Goal: Transaction & Acquisition: Download file/media

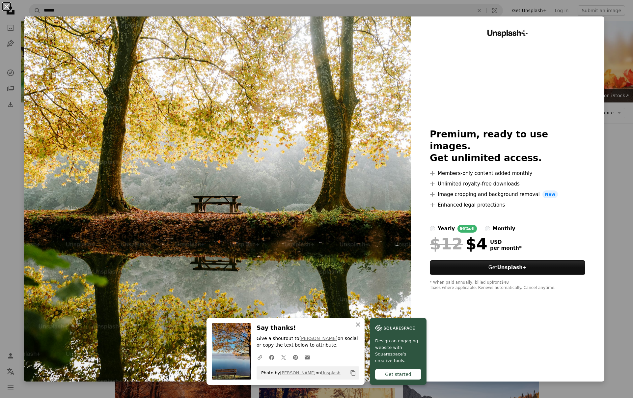
click at [9, 8] on button "An X shape" at bounding box center [7, 7] width 8 height 8
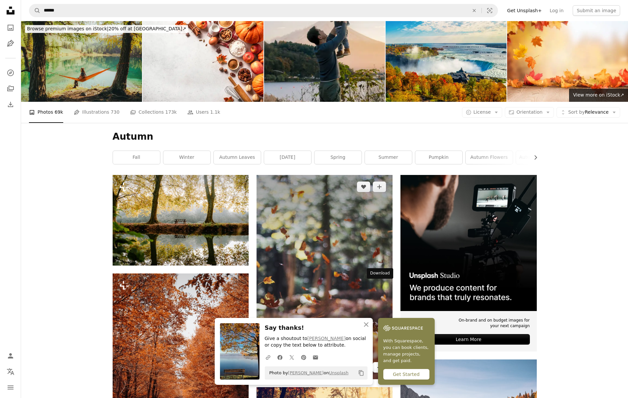
click at [377, 363] on icon "Arrow pointing down" at bounding box center [379, 367] width 5 height 8
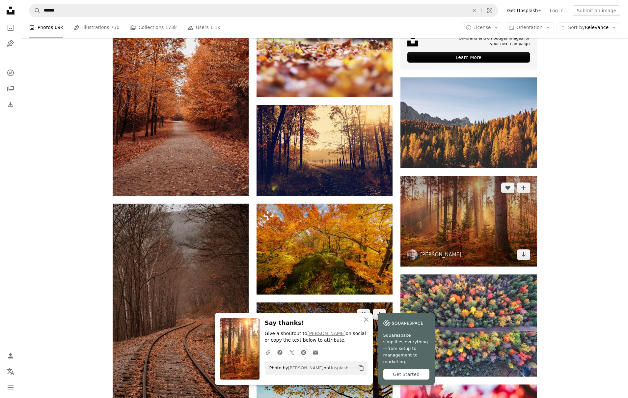
scroll to position [296, 0]
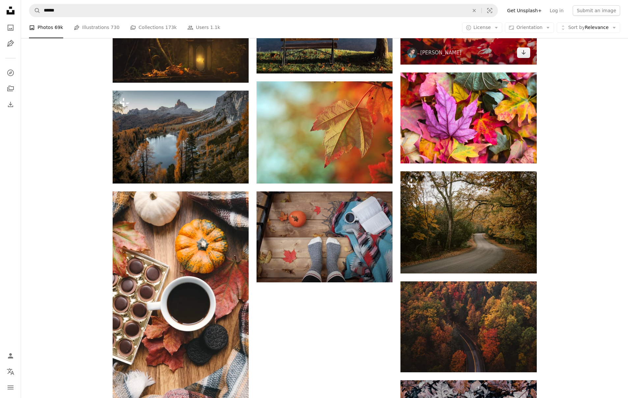
scroll to position [806, 0]
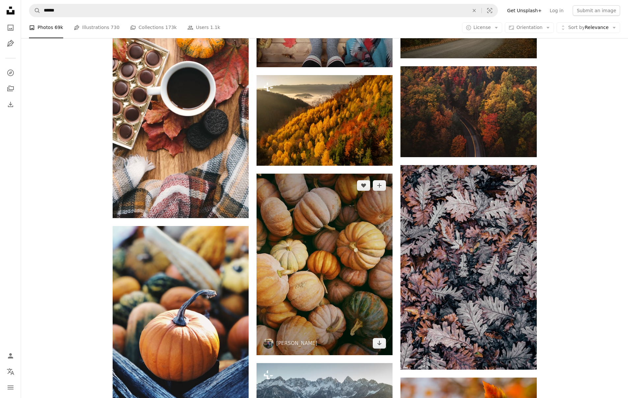
scroll to position [942, 0]
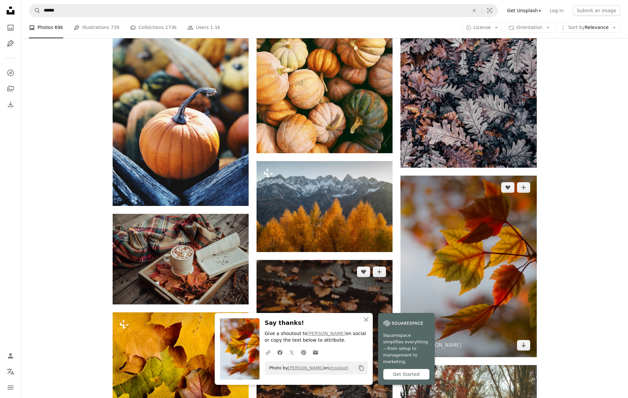
scroll to position [1111, 0]
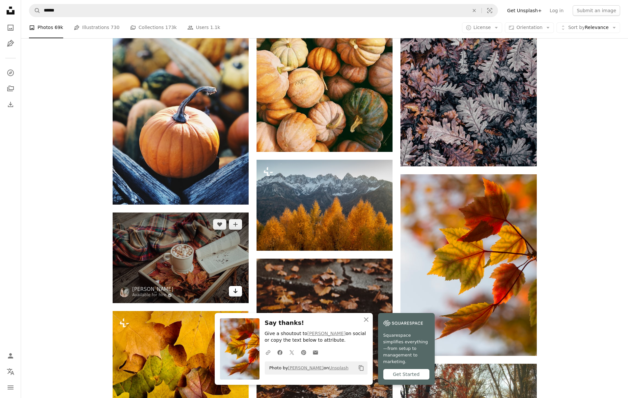
click at [236, 287] on icon "Arrow pointing down" at bounding box center [235, 291] width 5 height 8
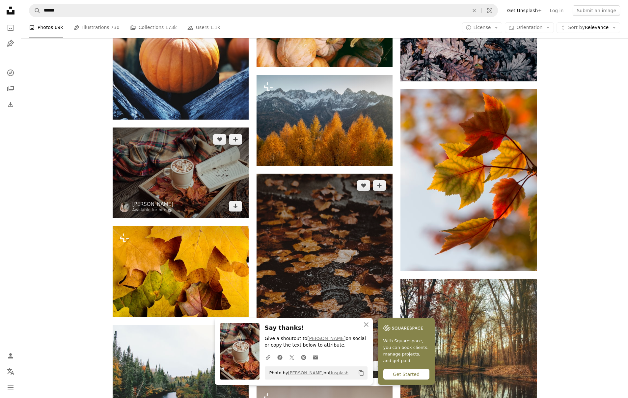
scroll to position [1243, 0]
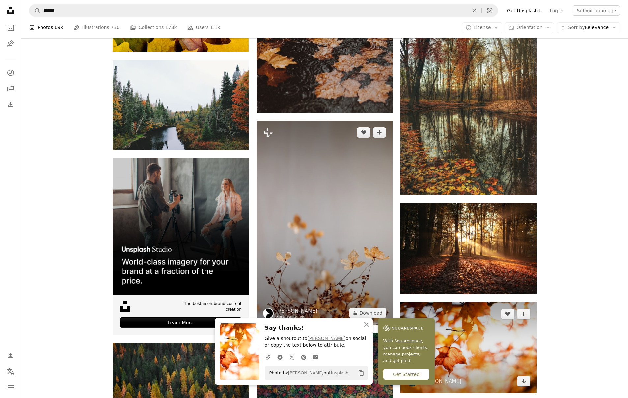
scroll to position [1443, 0]
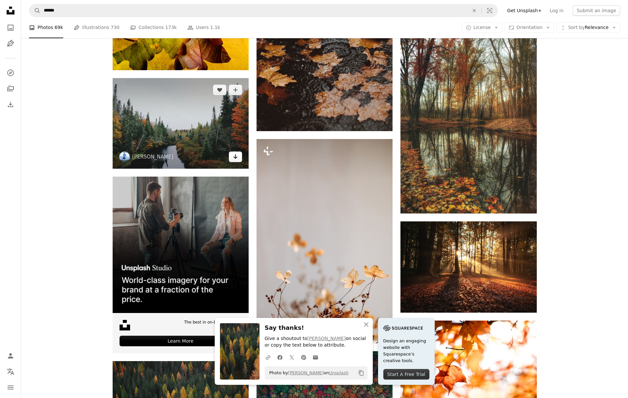
click at [234, 153] on icon "Arrow pointing down" at bounding box center [235, 157] width 5 height 8
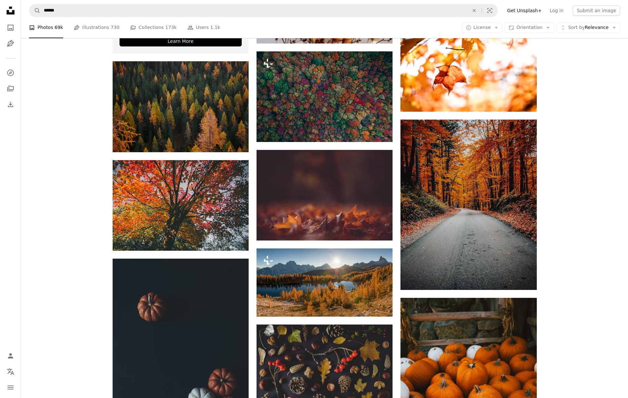
scroll to position [1768, 0]
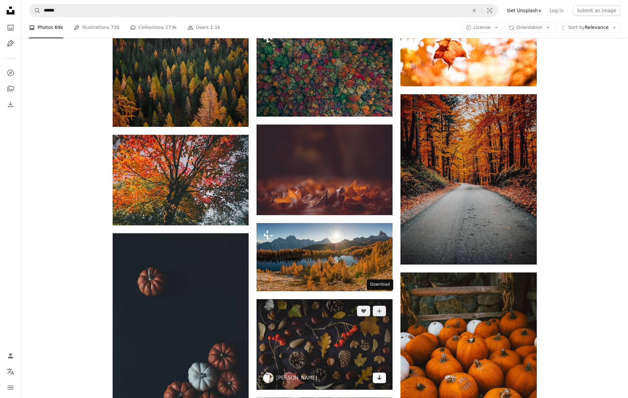
click at [377, 374] on icon "Arrow pointing down" at bounding box center [379, 378] width 5 height 8
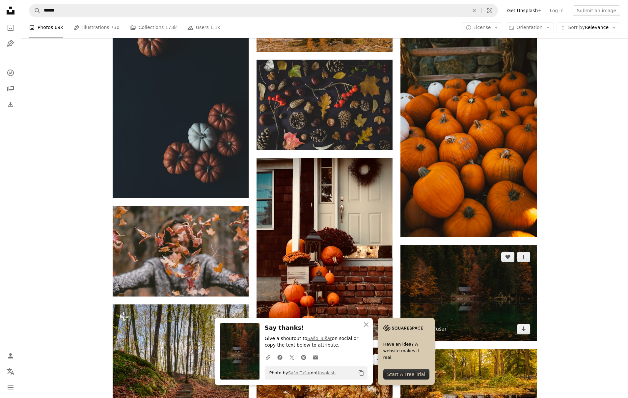
scroll to position [1996, 0]
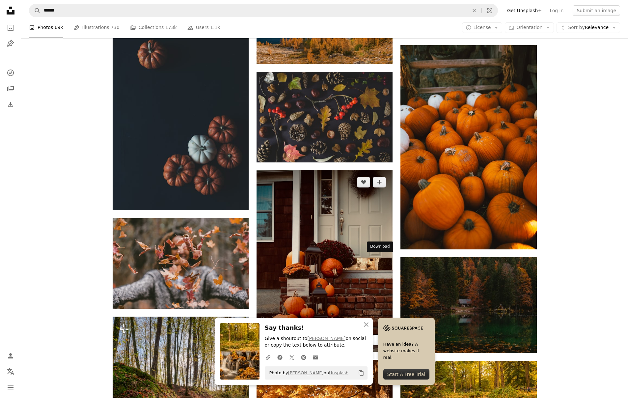
click at [378, 336] on icon "Arrow pointing down" at bounding box center [379, 340] width 5 height 8
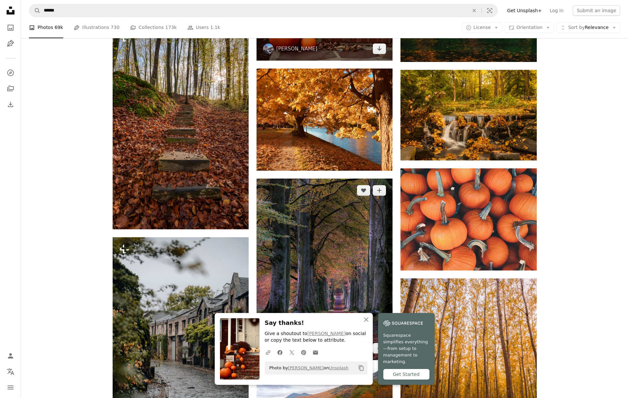
scroll to position [2294, 0]
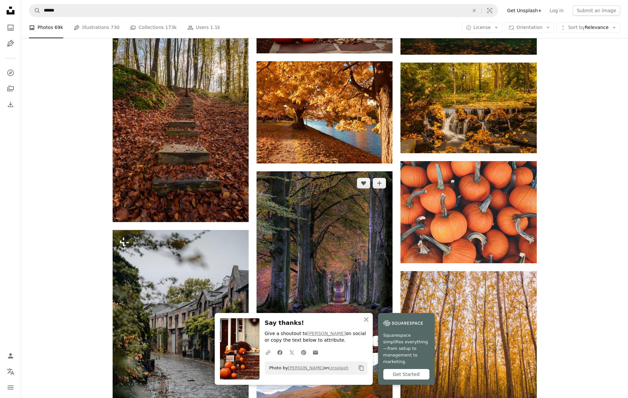
click at [377, 337] on icon "Arrow pointing down" at bounding box center [379, 341] width 5 height 8
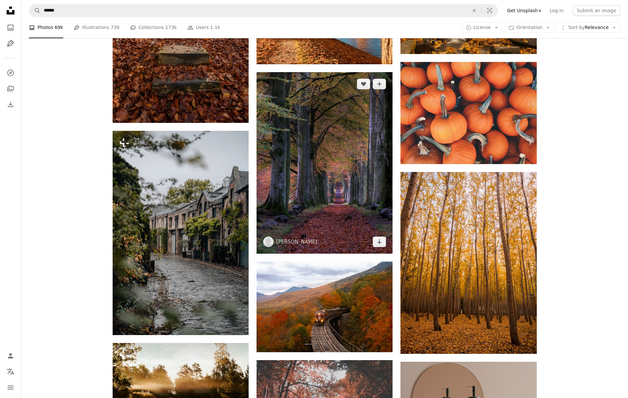
scroll to position [2502, 0]
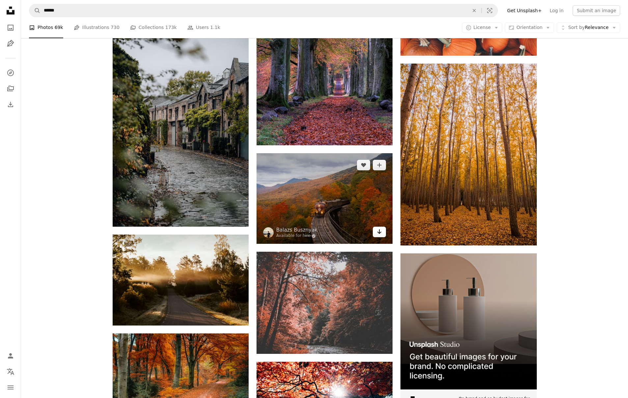
click at [378, 228] on icon "Arrow pointing down" at bounding box center [379, 232] width 5 height 8
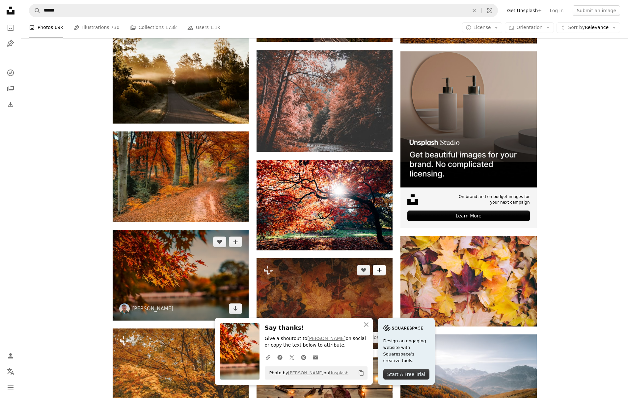
scroll to position [2704, 0]
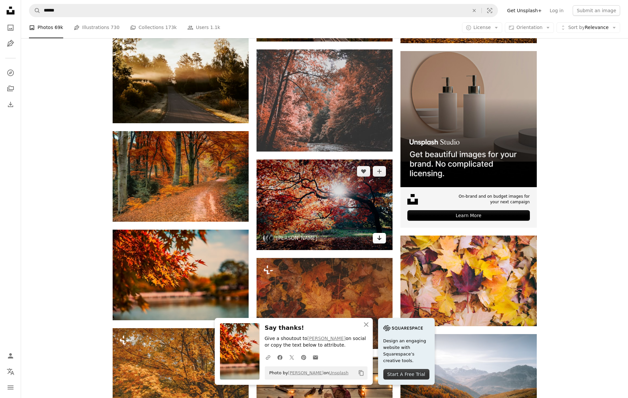
click at [380, 236] on icon "Download" at bounding box center [380, 238] width 4 height 5
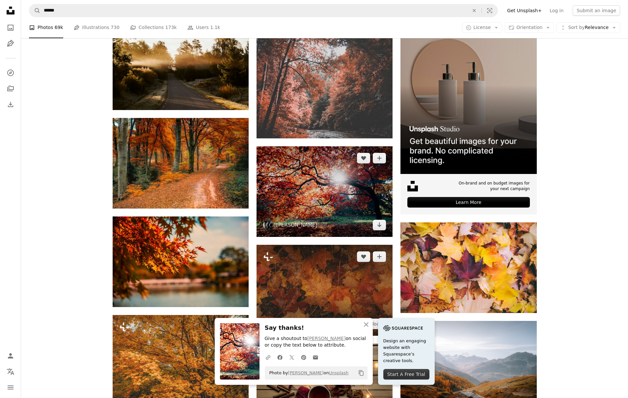
scroll to position [2718, 0]
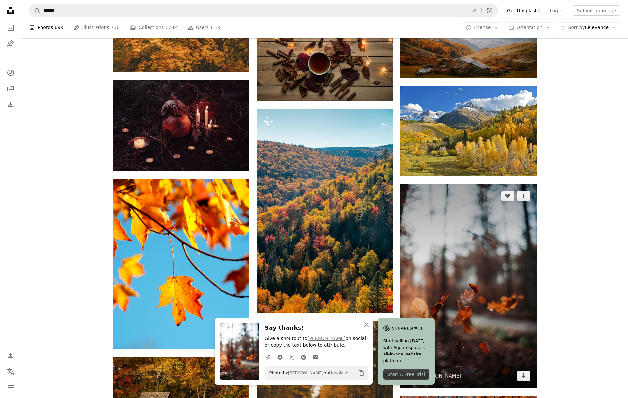
scroll to position [3052, 0]
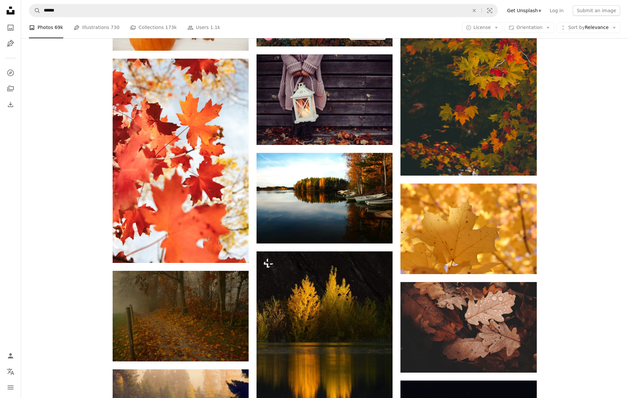
scroll to position [4364, 0]
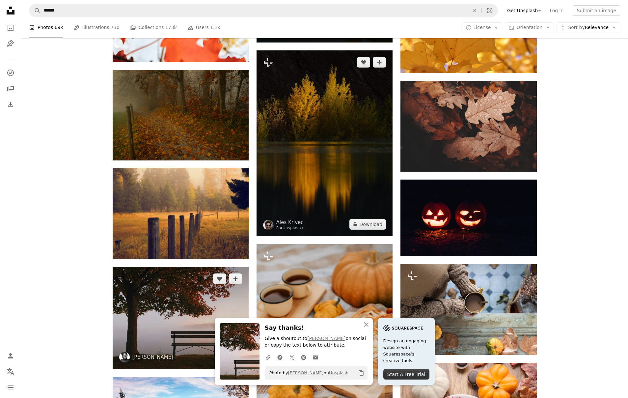
scroll to position [4595, 0]
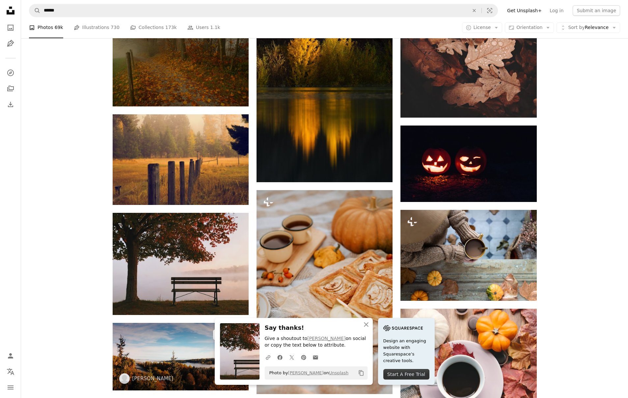
click at [236, 374] on icon "Arrow pointing down" at bounding box center [235, 378] width 5 height 8
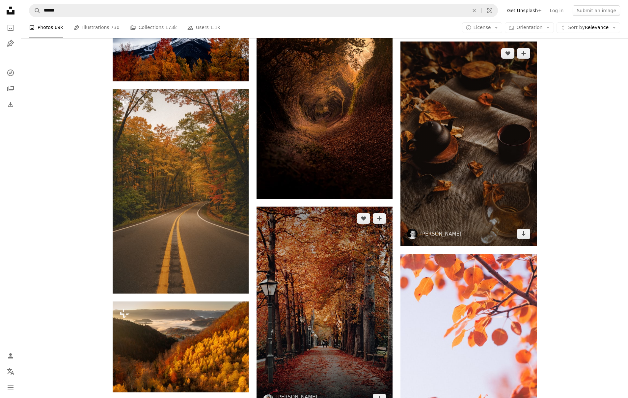
scroll to position [5104, 0]
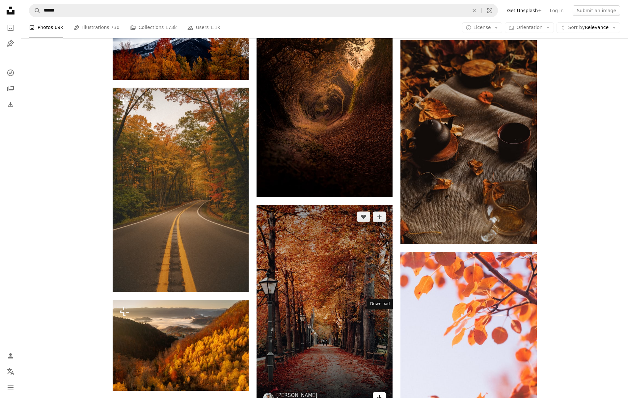
click at [380, 393] on icon "Arrow pointing down" at bounding box center [379, 397] width 5 height 8
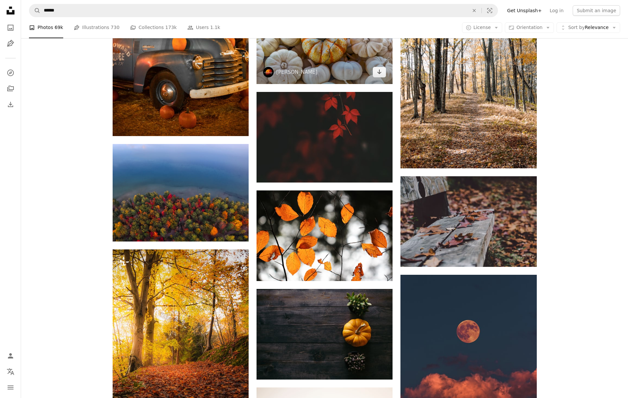
scroll to position [6428, 0]
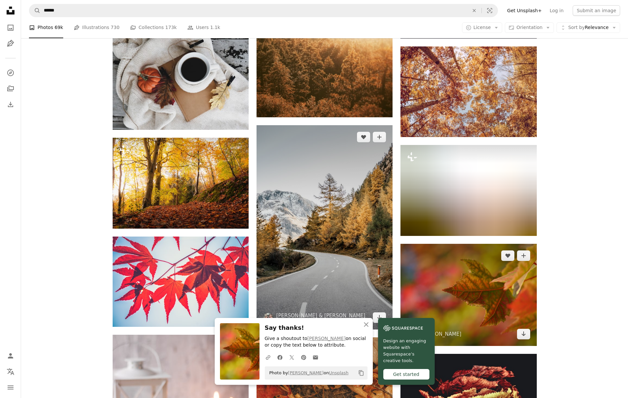
scroll to position [6855, 0]
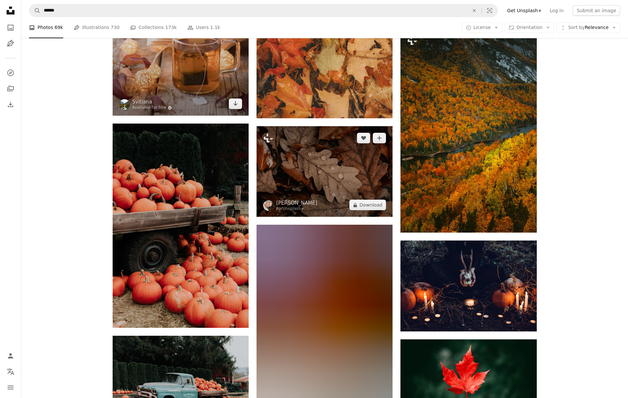
scroll to position [7279, 0]
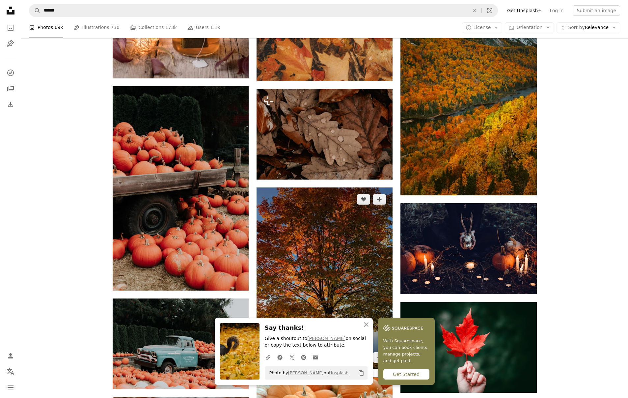
scroll to position [7316, 0]
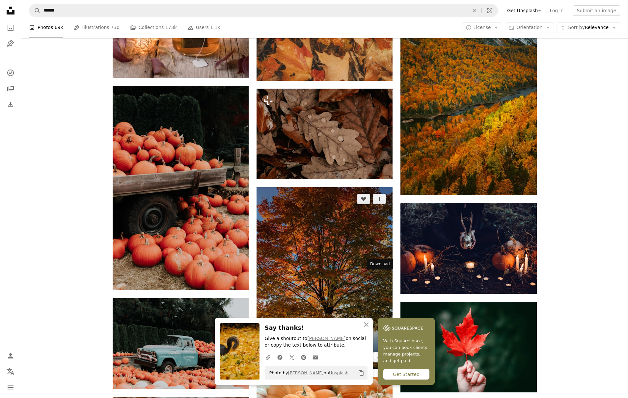
click at [383, 352] on link "Arrow pointing down" at bounding box center [379, 357] width 13 height 11
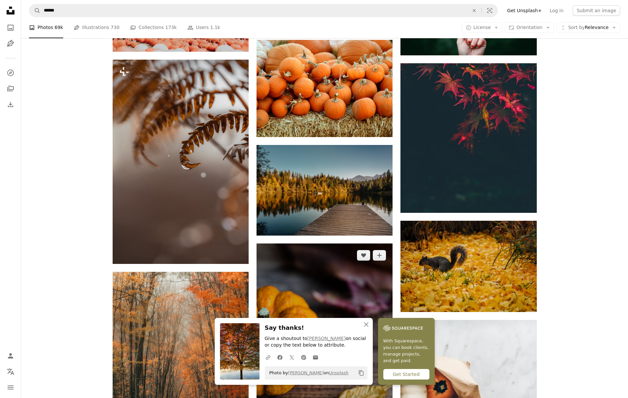
scroll to position [7653, 0]
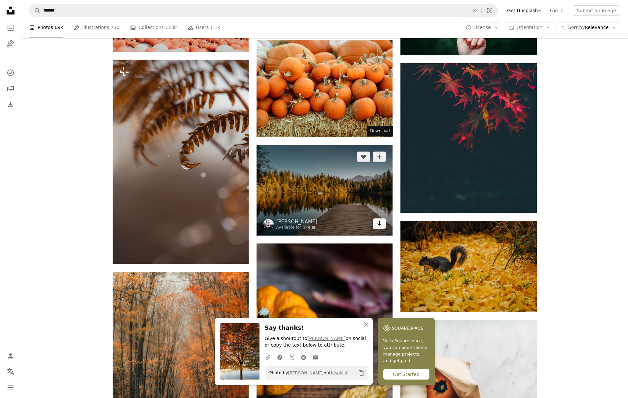
click at [381, 221] on icon "Download" at bounding box center [380, 223] width 4 height 5
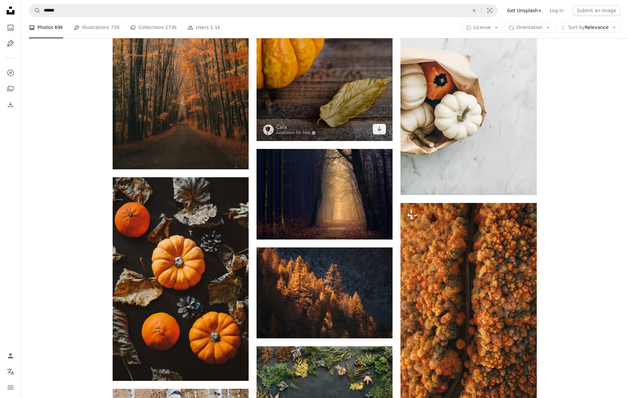
scroll to position [8050, 0]
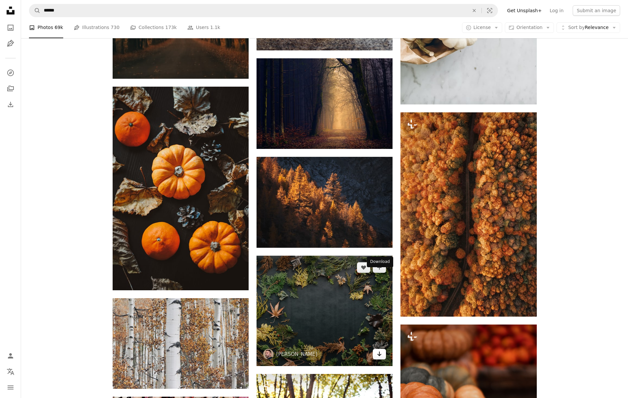
click at [377, 350] on icon "Arrow pointing down" at bounding box center [379, 354] width 5 height 8
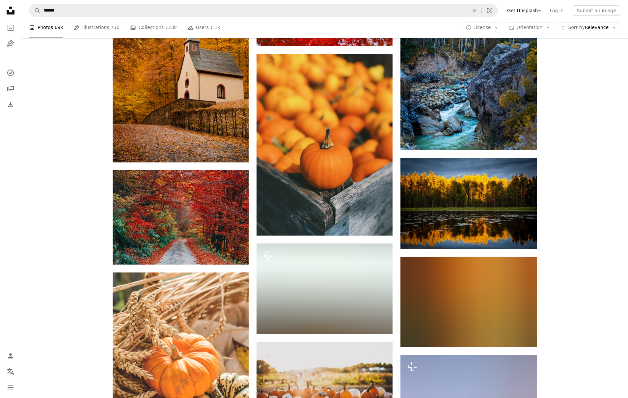
scroll to position [8867, 0]
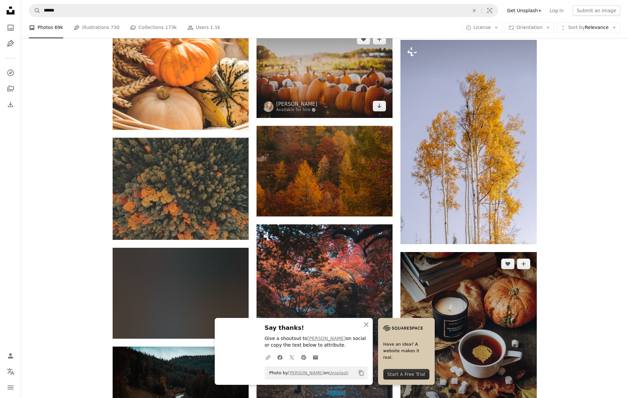
scroll to position [9149, 0]
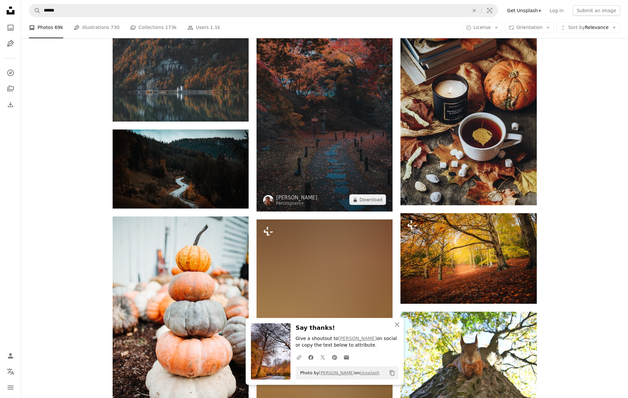
scroll to position [9383, 0]
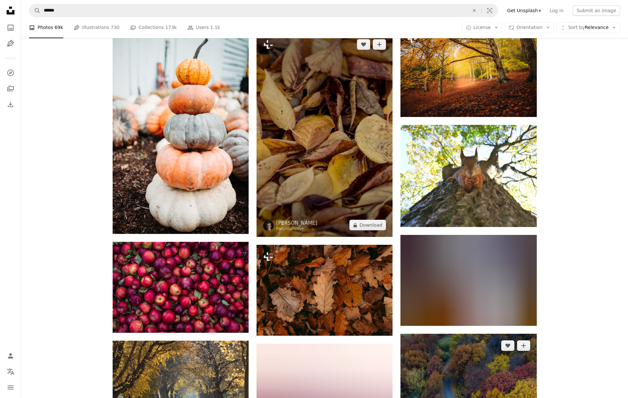
scroll to position [9570, 0]
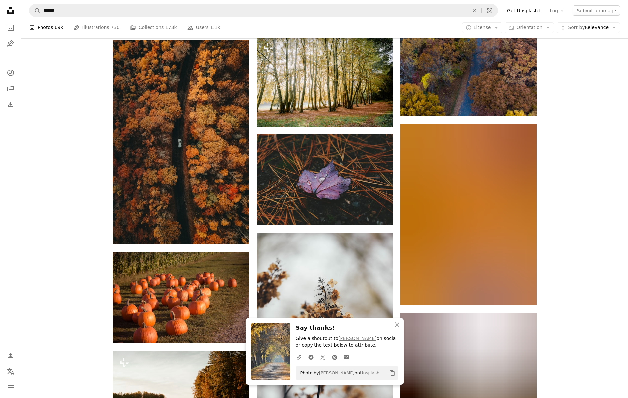
scroll to position [10021, 0]
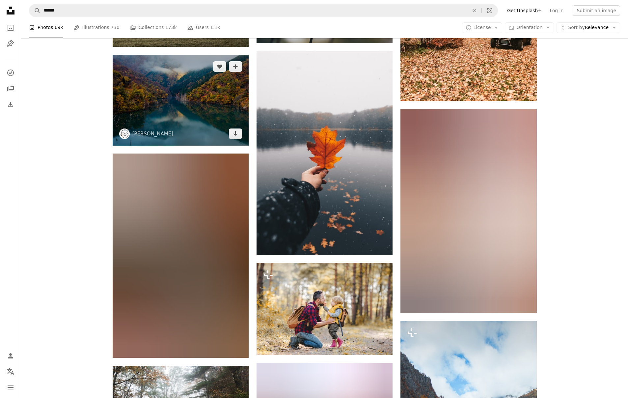
scroll to position [10384, 0]
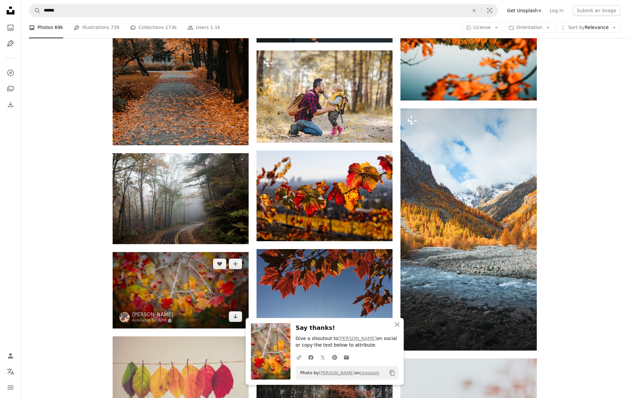
scroll to position [10578, 0]
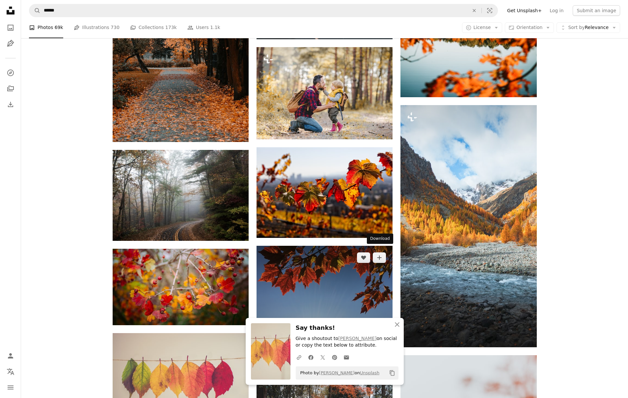
click at [378, 326] on icon "Arrow pointing down" at bounding box center [379, 330] width 5 height 8
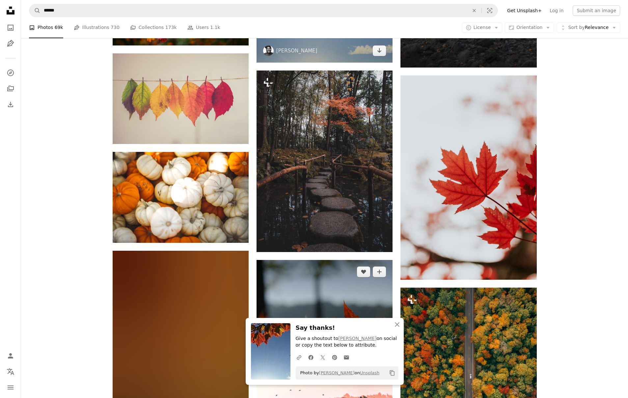
scroll to position [10876, 0]
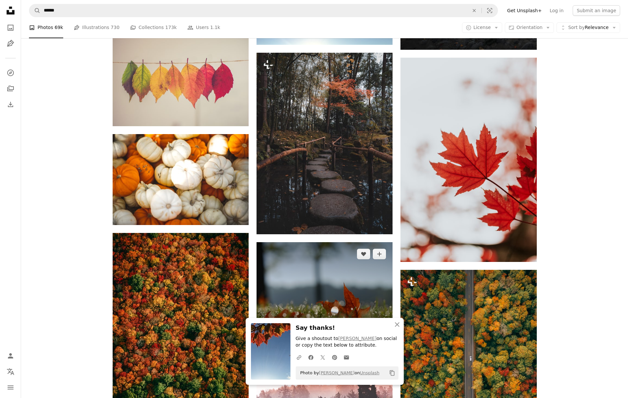
click at [381, 328] on icon "Arrow pointing down" at bounding box center [379, 332] width 5 height 8
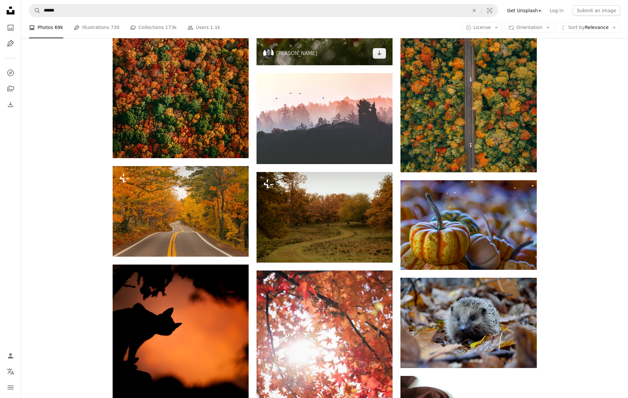
scroll to position [11221, 0]
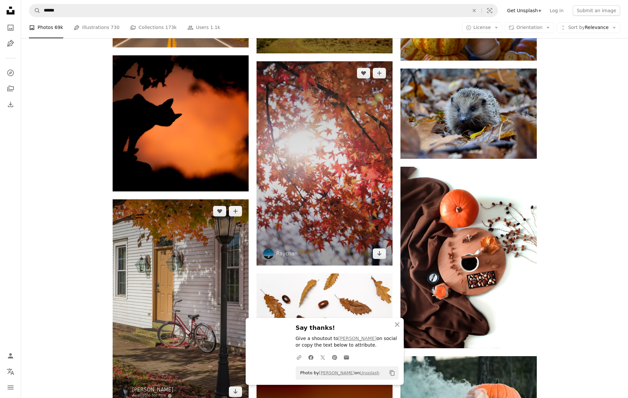
scroll to position [11367, 0]
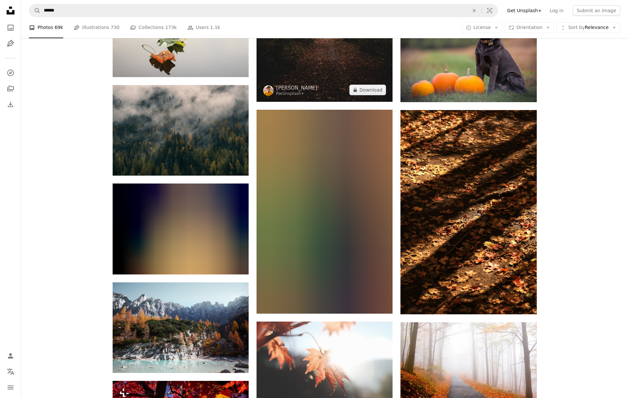
scroll to position [12298, 0]
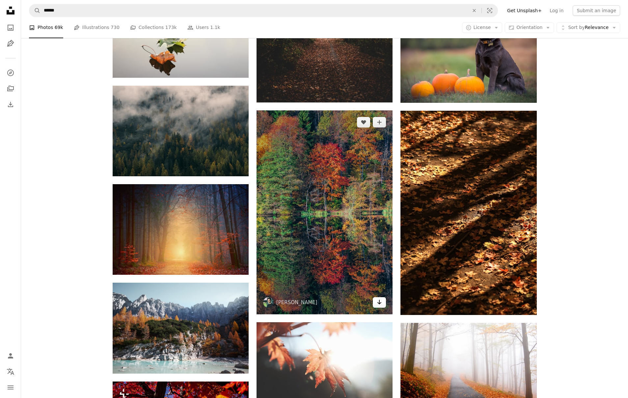
click at [380, 300] on icon "Download" at bounding box center [380, 302] width 4 height 5
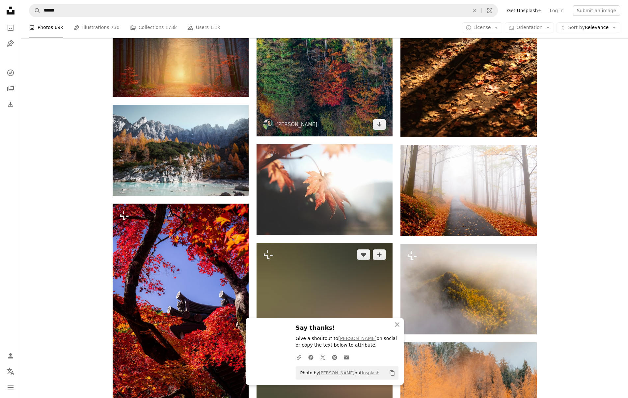
scroll to position [12477, 0]
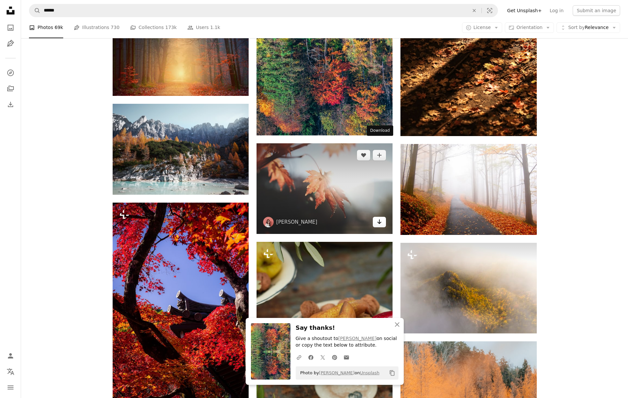
click at [379, 219] on icon "Download" at bounding box center [380, 221] width 4 height 5
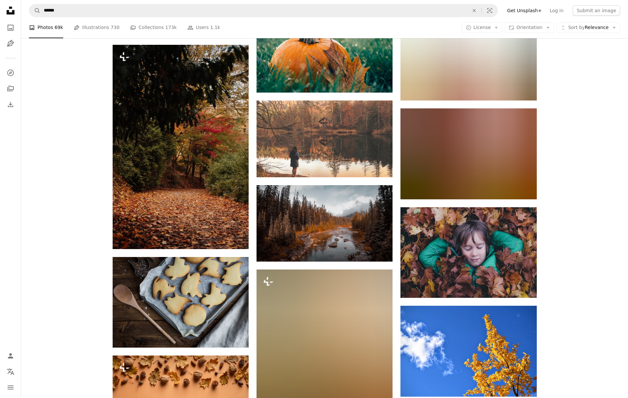
scroll to position [13463, 0]
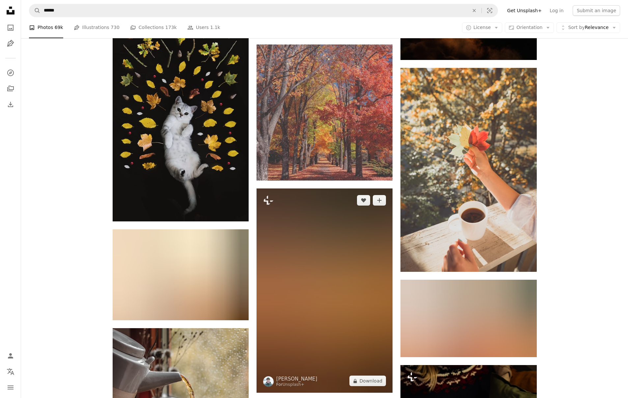
scroll to position [14810, 0]
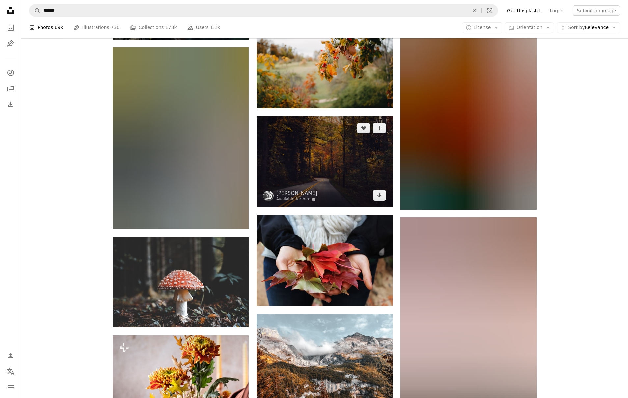
scroll to position [15580, 0]
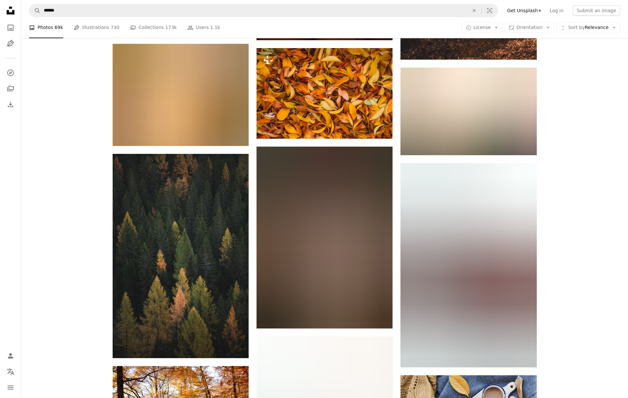
scroll to position [16877, 0]
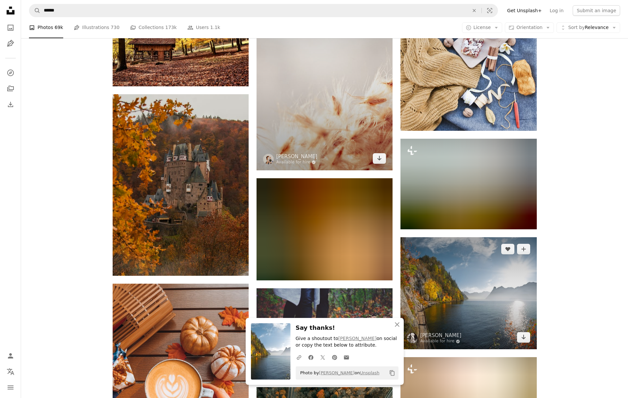
scroll to position [17240, 0]
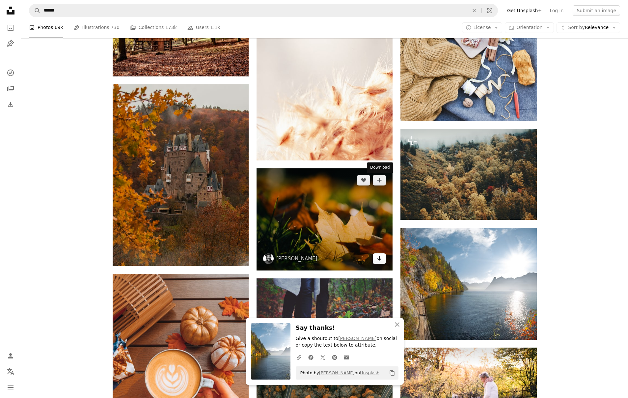
click at [377, 254] on icon "Arrow pointing down" at bounding box center [379, 258] width 5 height 8
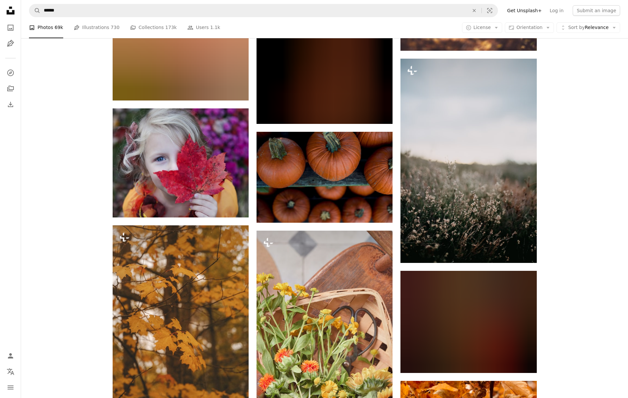
scroll to position [18833, 0]
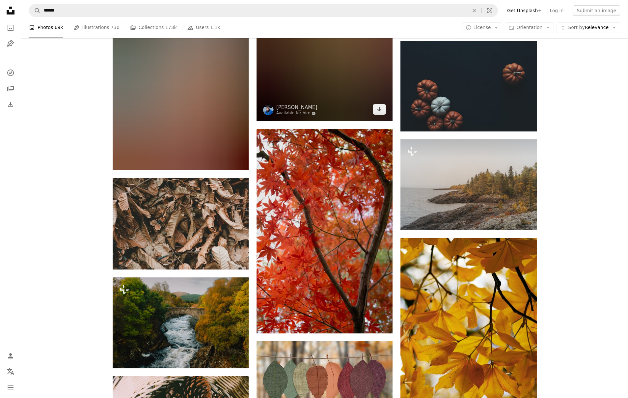
scroll to position [22356, 0]
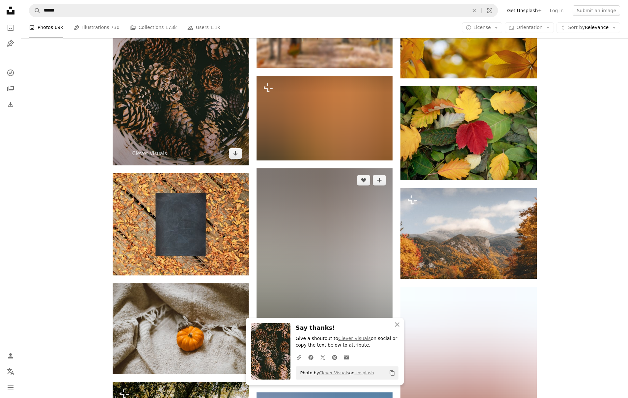
scroll to position [22711, 0]
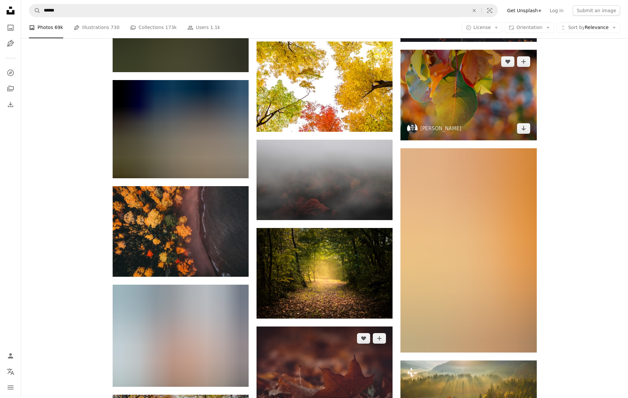
scroll to position [23245, 0]
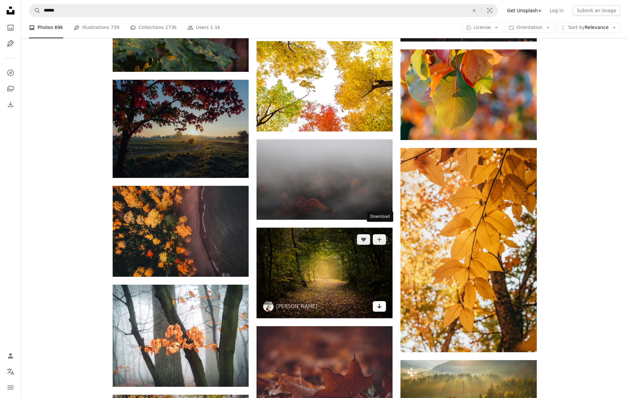
click at [380, 302] on icon "Arrow pointing down" at bounding box center [379, 306] width 5 height 8
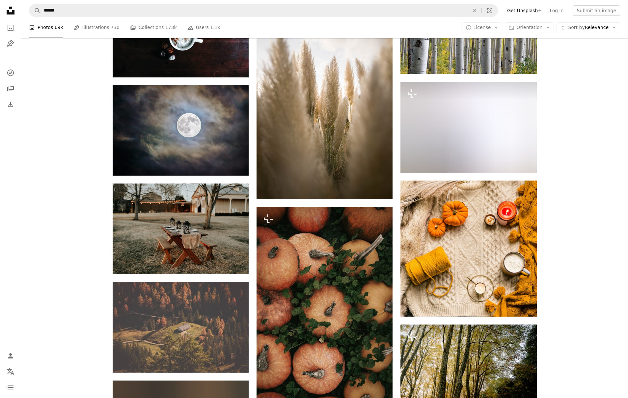
scroll to position [26672, 0]
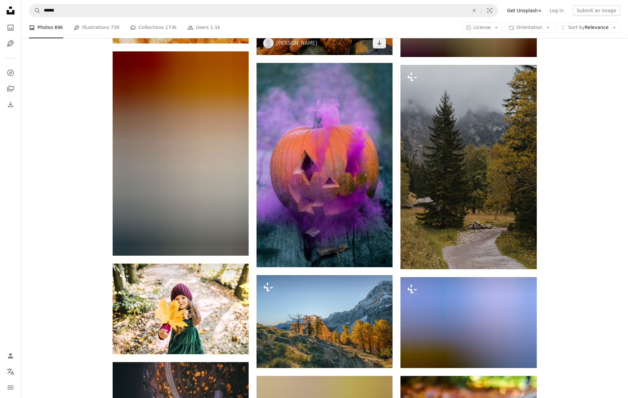
scroll to position [27950, 0]
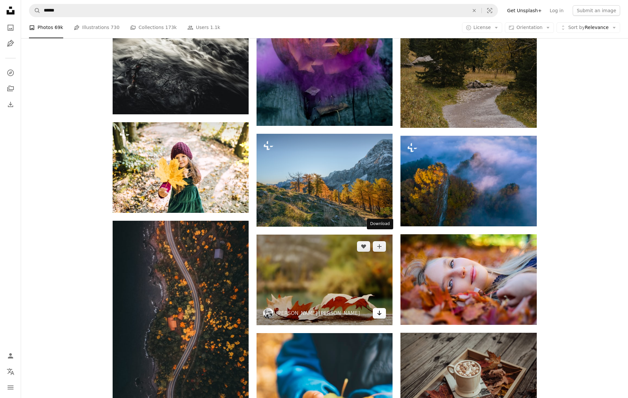
click at [378, 309] on icon "Arrow pointing down" at bounding box center [379, 313] width 5 height 8
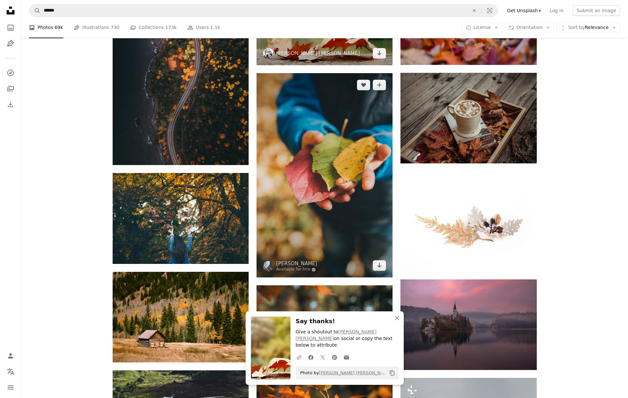
scroll to position [28237, 0]
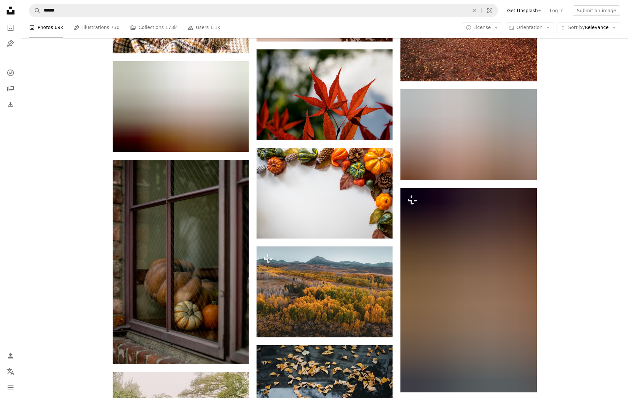
scroll to position [31738, 0]
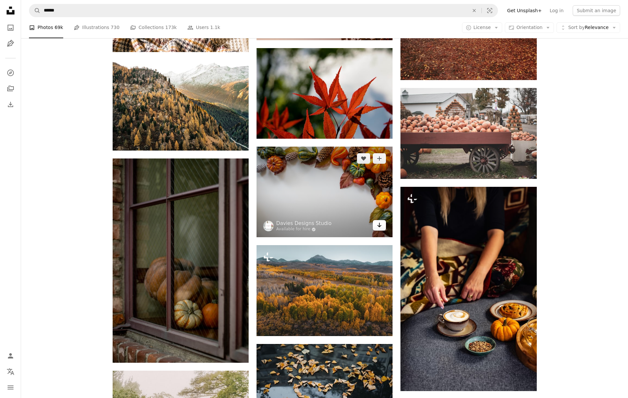
click at [377, 221] on icon "Arrow pointing down" at bounding box center [379, 225] width 5 height 8
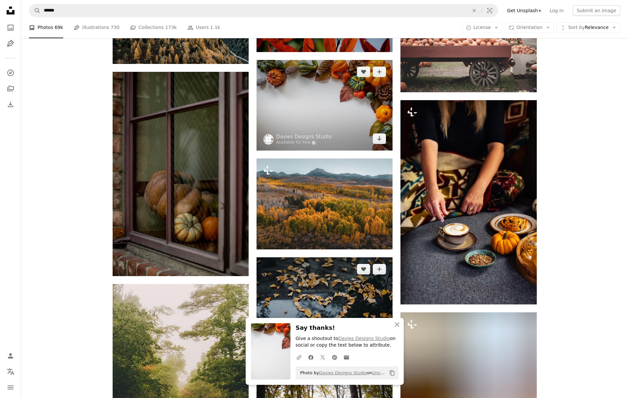
scroll to position [31842, 0]
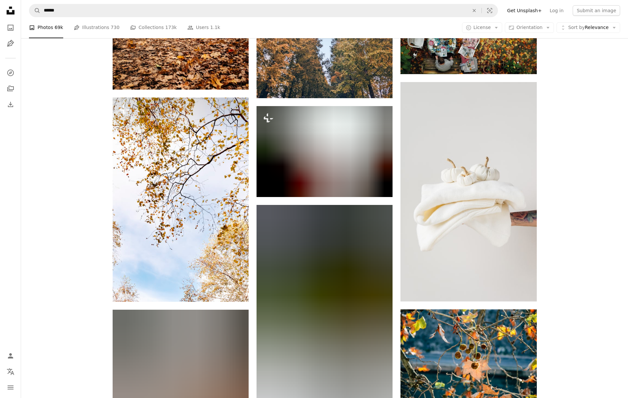
scroll to position [33425, 0]
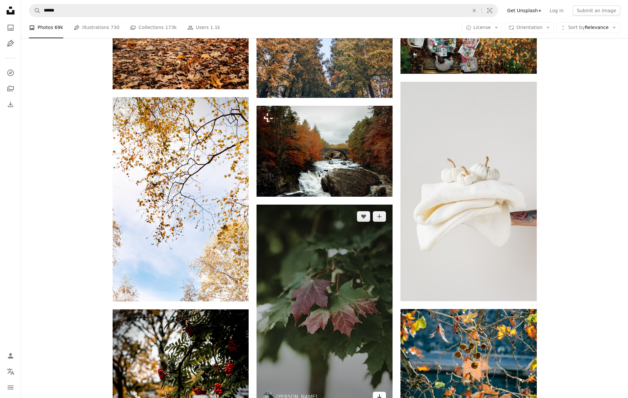
click at [379, 393] on icon "Arrow pointing down" at bounding box center [379, 397] width 5 height 8
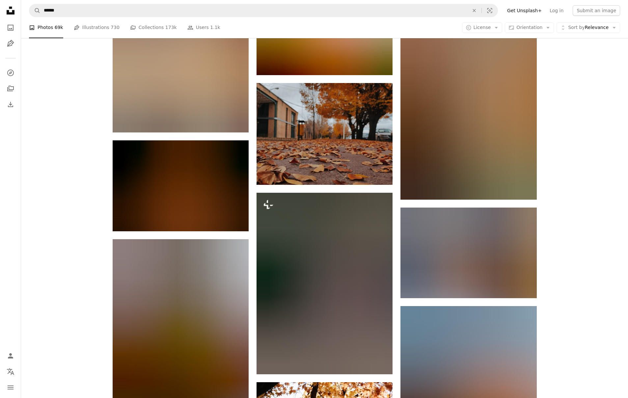
scroll to position [34233, 0]
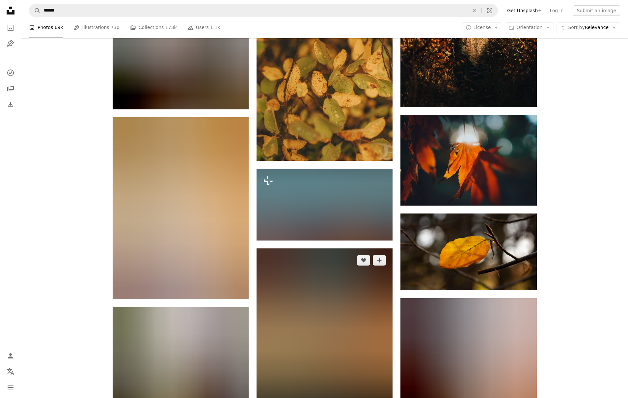
scroll to position [35561, 0]
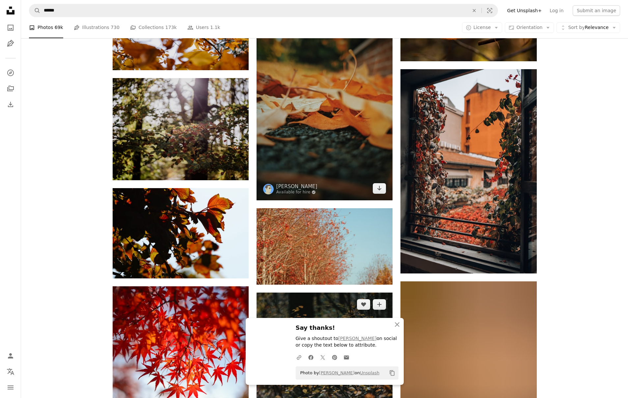
scroll to position [35732, 0]
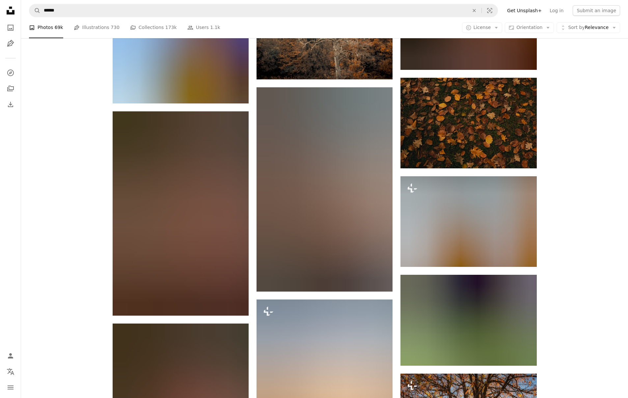
scroll to position [37019, 0]
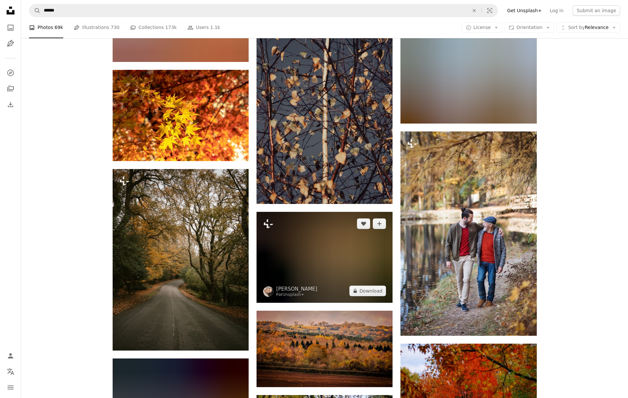
scroll to position [42794, 0]
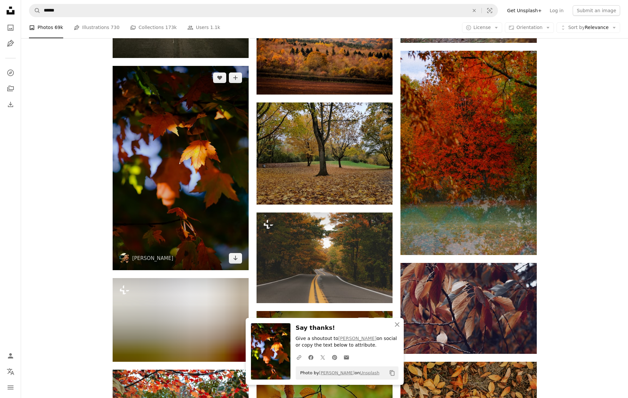
scroll to position [43069, 0]
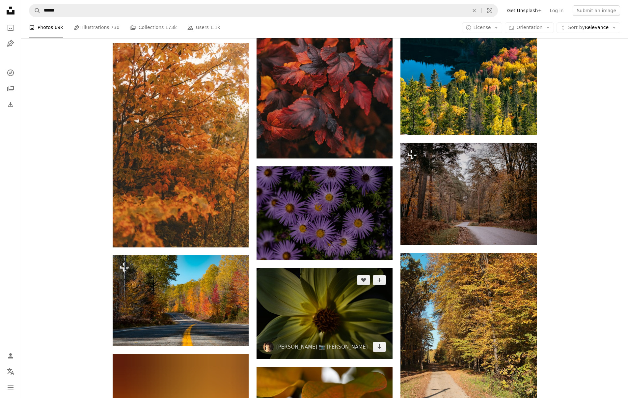
scroll to position [44131, 0]
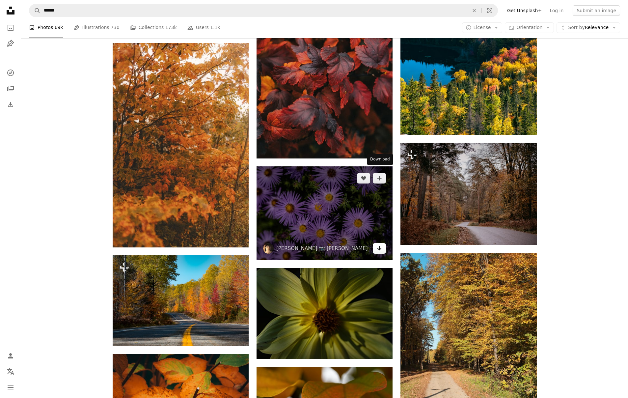
click at [377, 244] on icon "Arrow pointing down" at bounding box center [379, 248] width 5 height 8
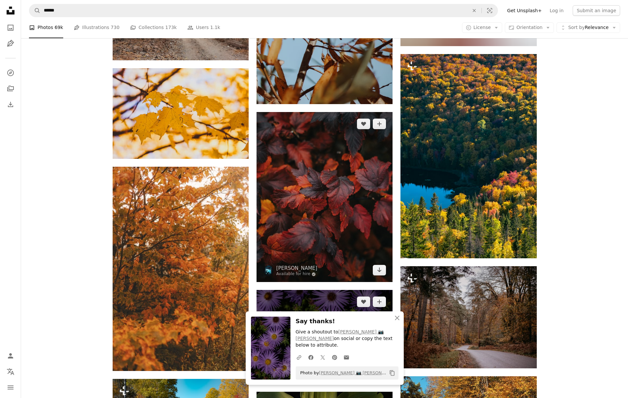
scroll to position [43944, 0]
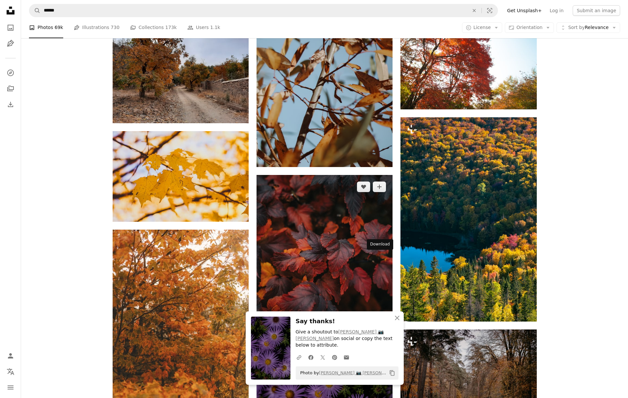
click at [380, 331] on icon "Download" at bounding box center [380, 333] width 4 height 5
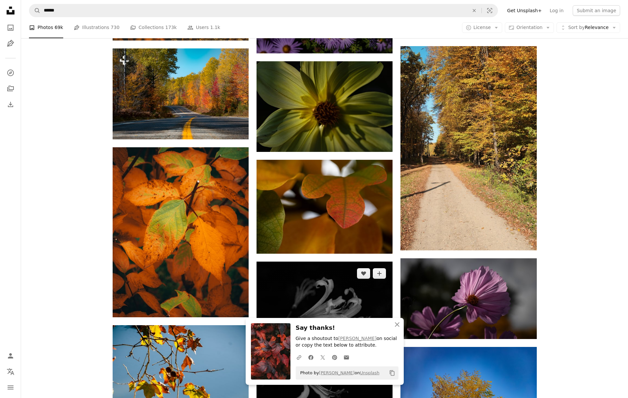
scroll to position [44326, 0]
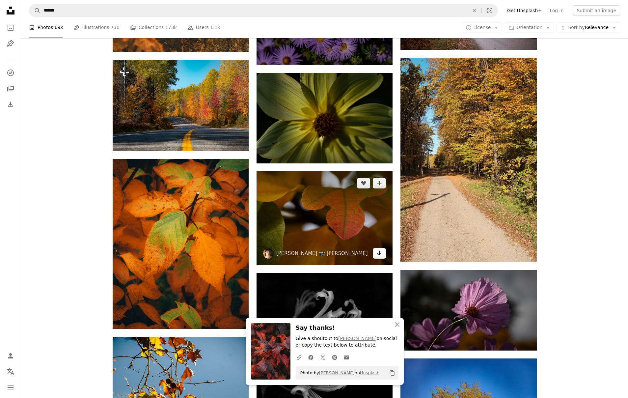
click at [377, 249] on icon "Arrow pointing down" at bounding box center [379, 253] width 5 height 8
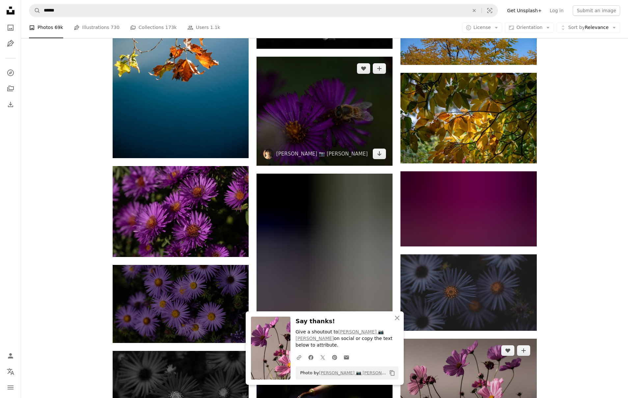
scroll to position [44745, 0]
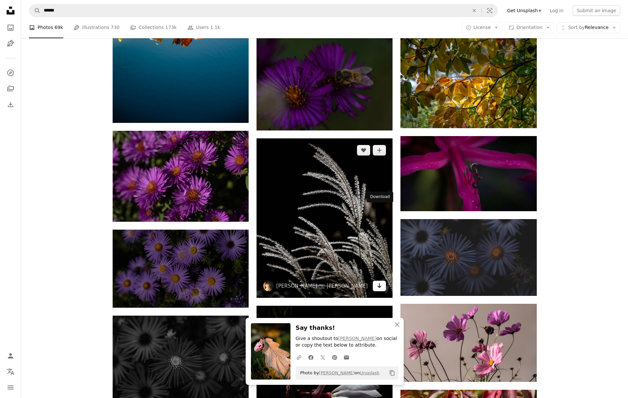
click at [378, 282] on icon "Arrow pointing down" at bounding box center [379, 286] width 5 height 8
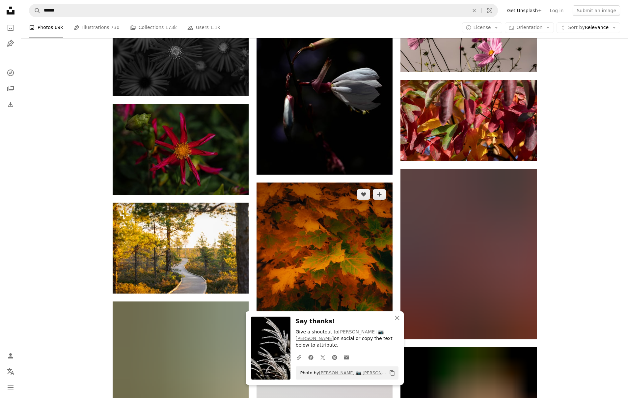
scroll to position [45058, 0]
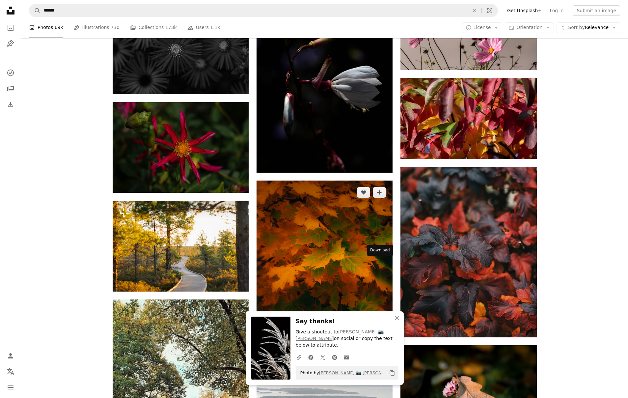
click at [378, 335] on icon "Arrow pointing down" at bounding box center [379, 339] width 5 height 8
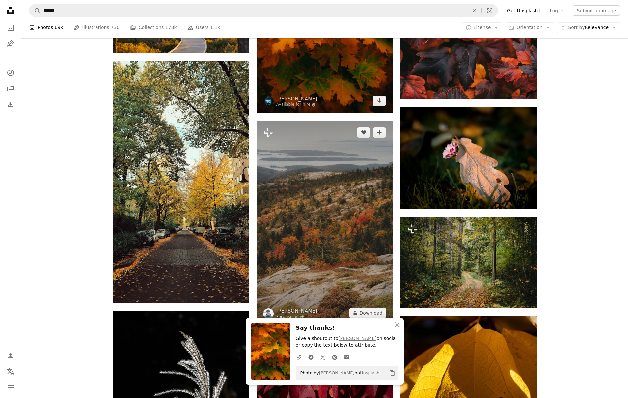
scroll to position [45296, 0]
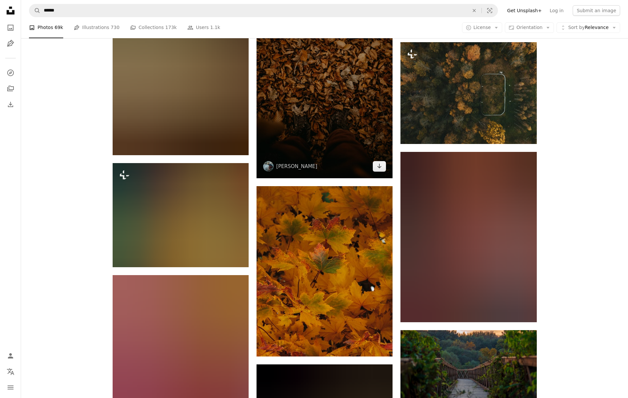
scroll to position [45995, 0]
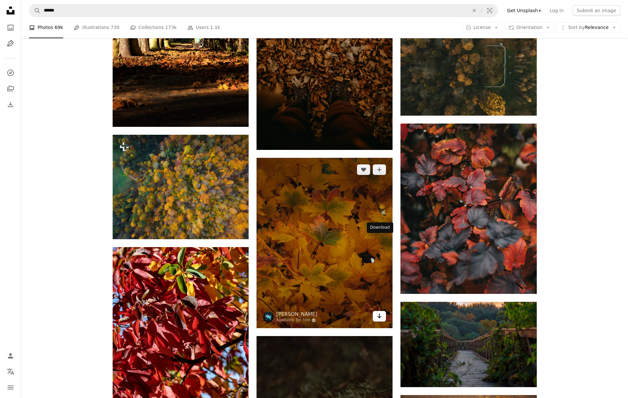
click at [378, 312] on icon "Arrow pointing down" at bounding box center [379, 316] width 5 height 8
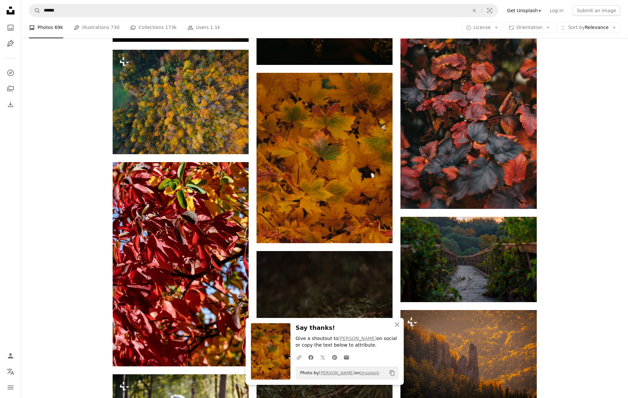
scroll to position [46229, 0]
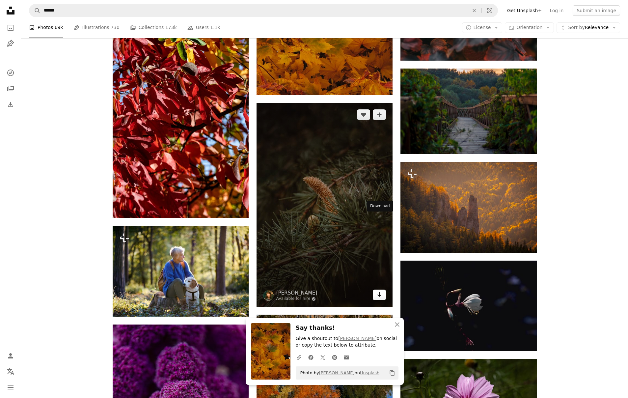
click at [379, 292] on icon "Download" at bounding box center [380, 294] width 4 height 5
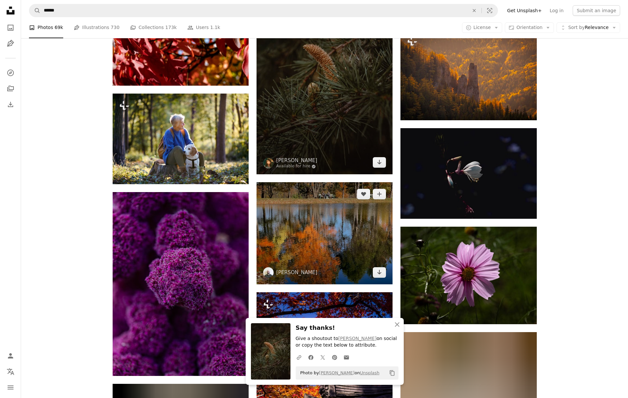
scroll to position [46361, 0]
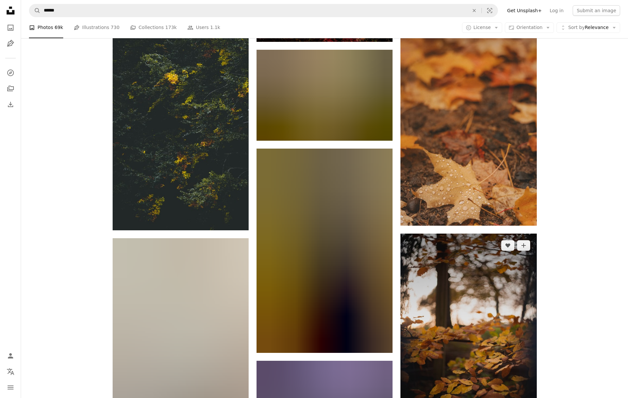
scroll to position [46820, 0]
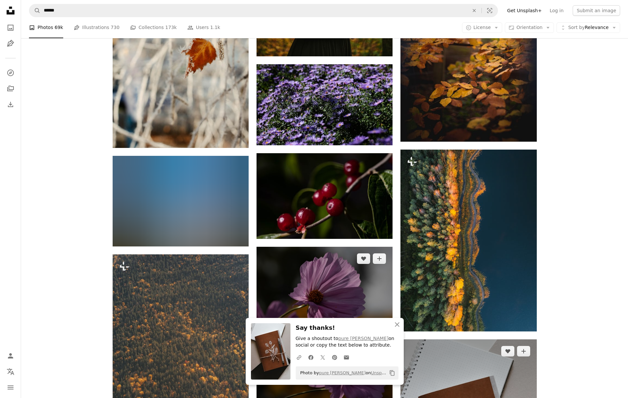
scroll to position [47019, 0]
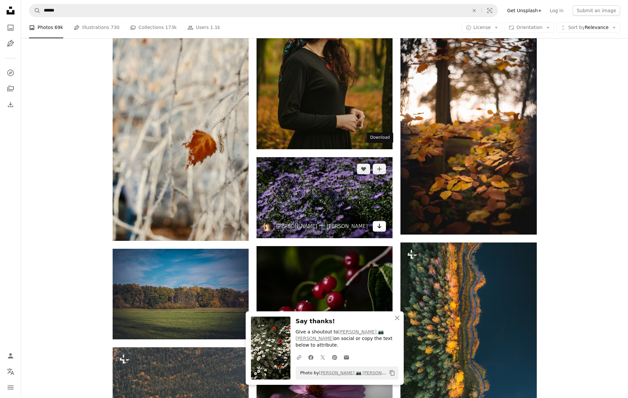
click at [378, 222] on icon "Arrow pointing down" at bounding box center [379, 226] width 5 height 8
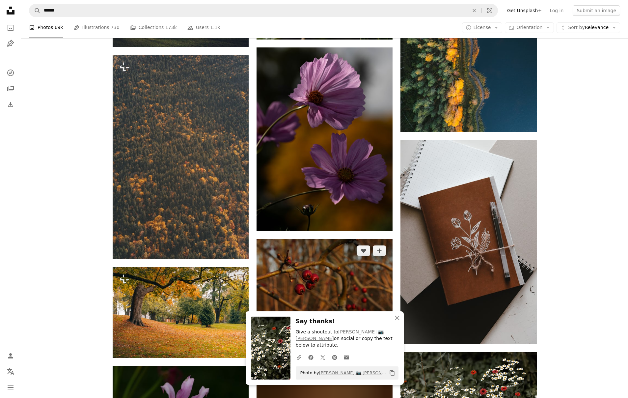
scroll to position [47328, 0]
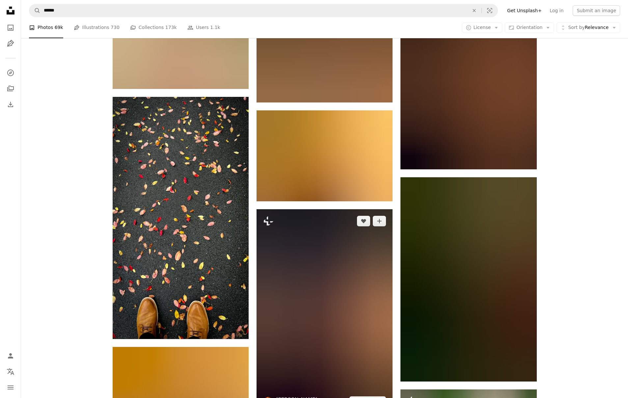
scroll to position [49901, 0]
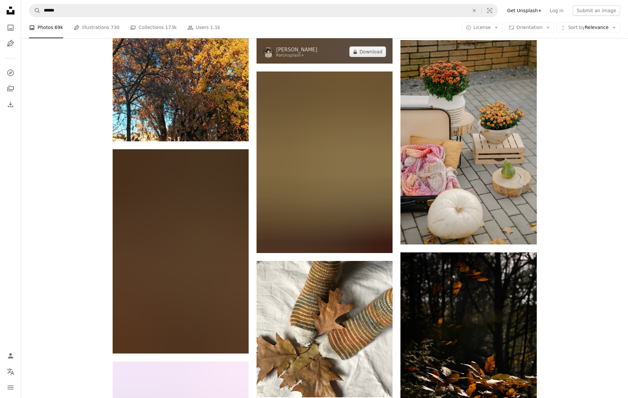
scroll to position [50589, 0]
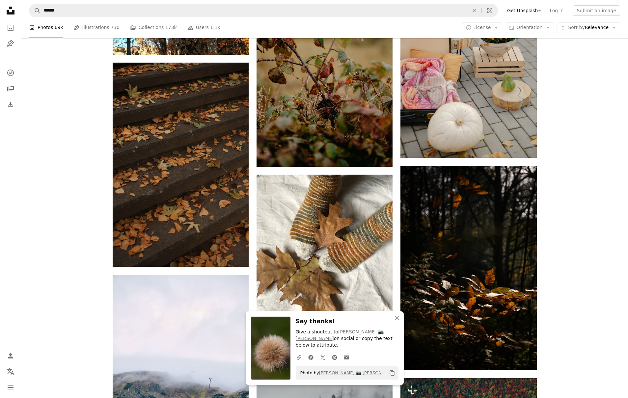
scroll to position [50665, 0]
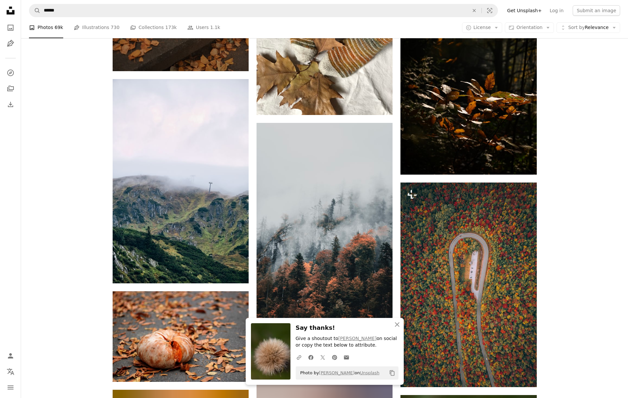
scroll to position [50895, 0]
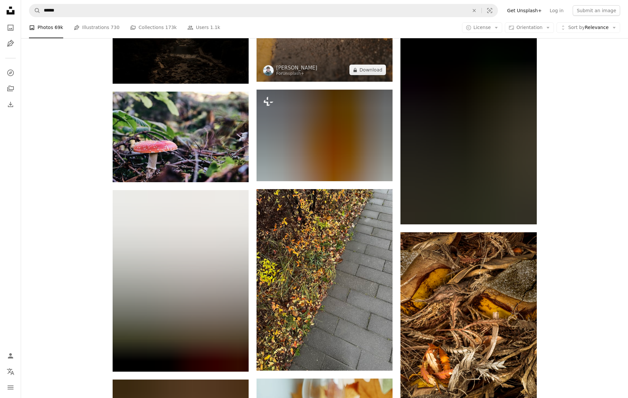
scroll to position [52469, 0]
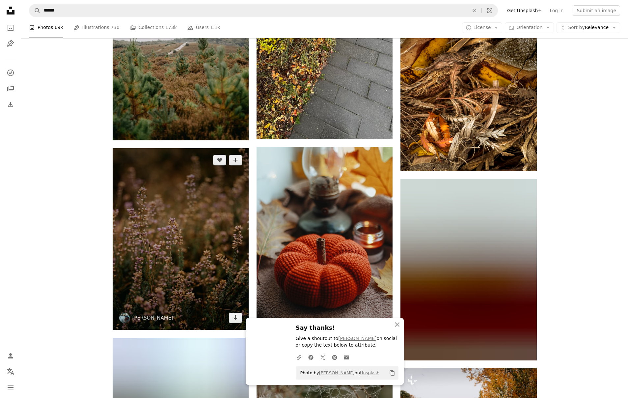
scroll to position [52701, 0]
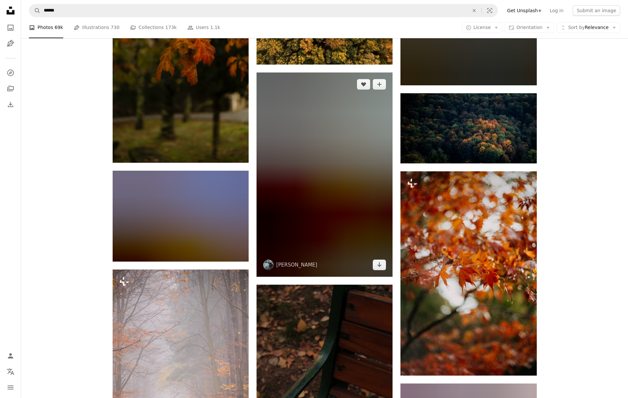
scroll to position [53702, 0]
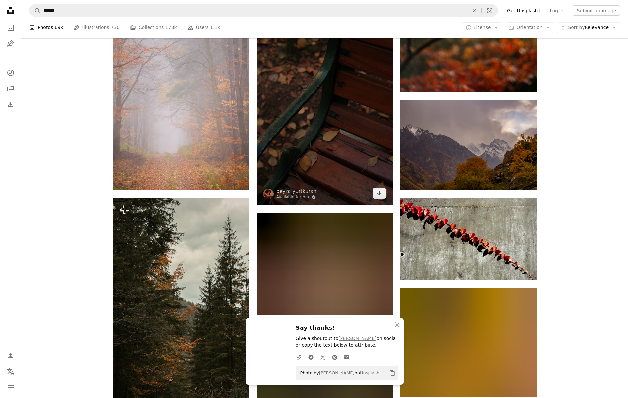
scroll to position [54004, 0]
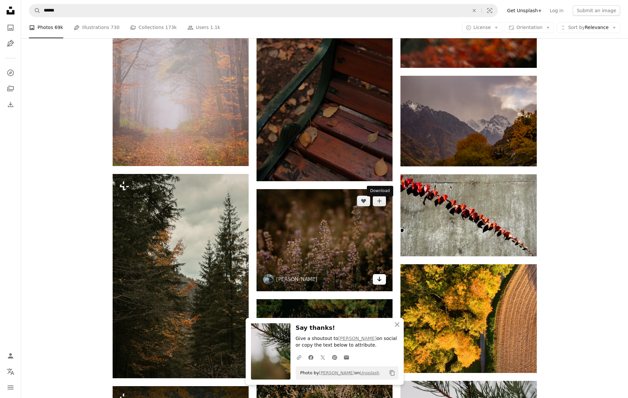
click at [377, 275] on icon "Arrow pointing down" at bounding box center [379, 279] width 5 height 8
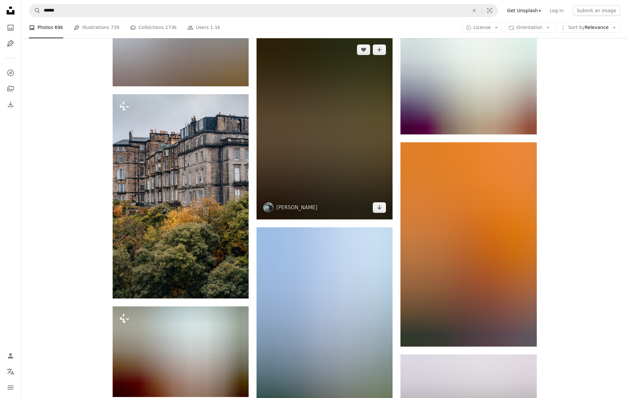
scroll to position [54683, 0]
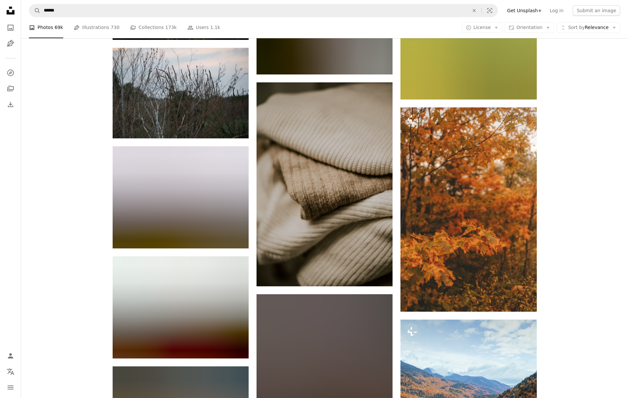
scroll to position [55442, 0]
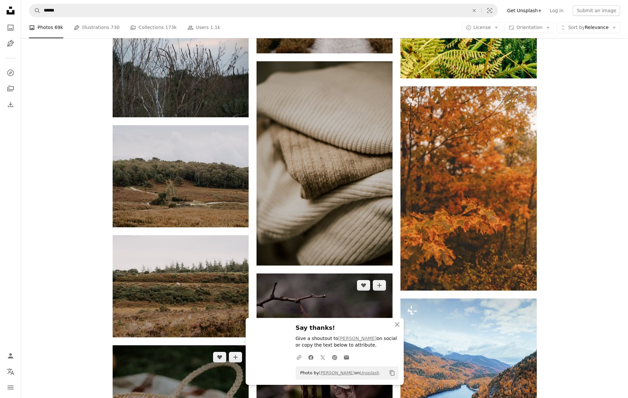
scroll to position [55482, 0]
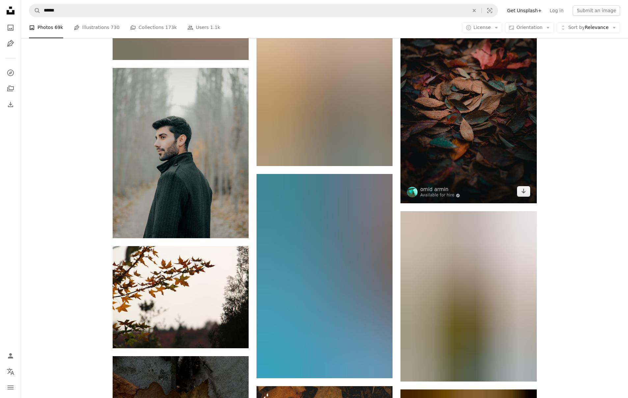
scroll to position [56165, 0]
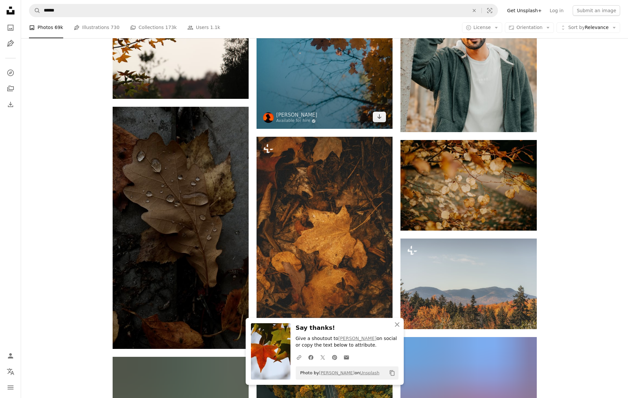
scroll to position [56418, 0]
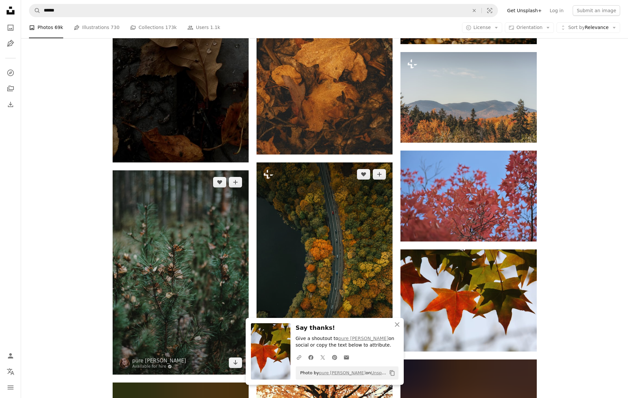
scroll to position [56605, 0]
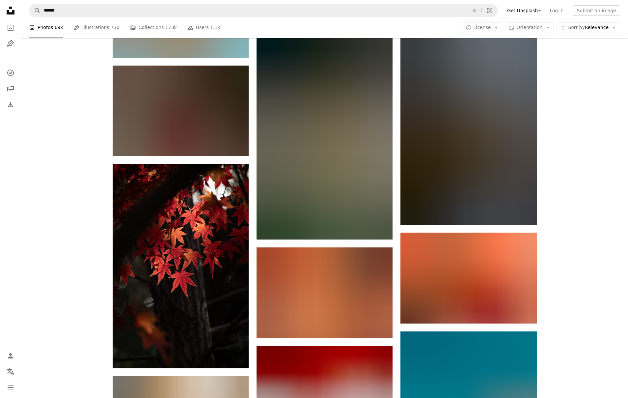
scroll to position [57994, 0]
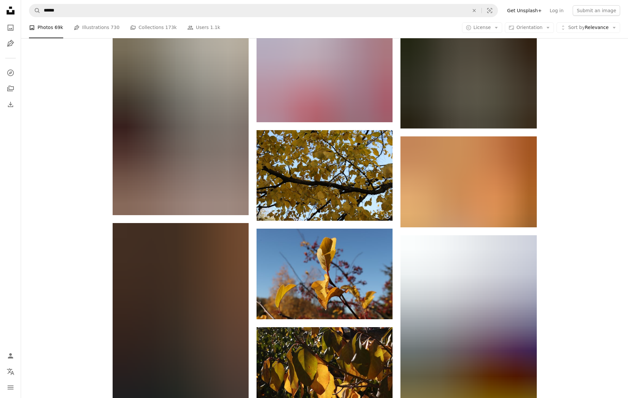
scroll to position [60030, 0]
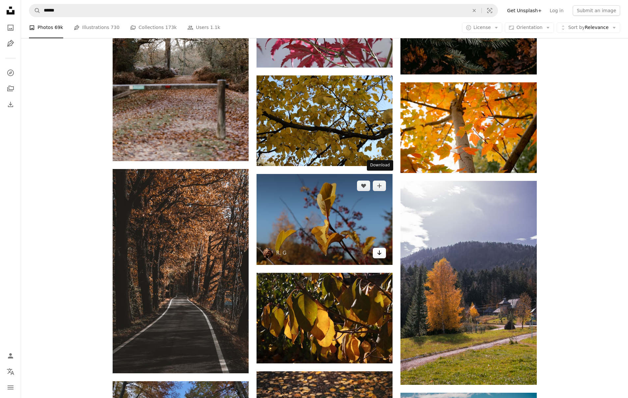
click at [376, 248] on link "Arrow pointing down" at bounding box center [379, 253] width 13 height 11
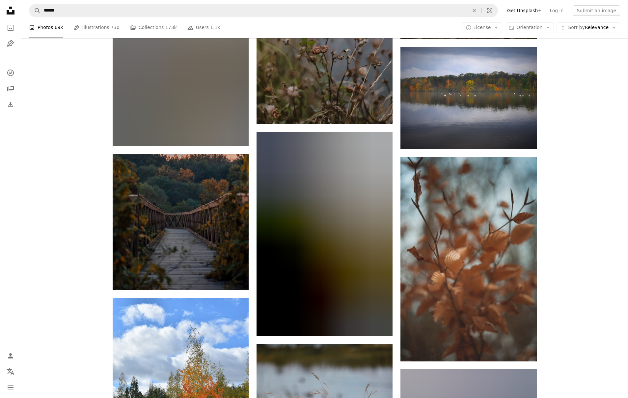
scroll to position [63276, 0]
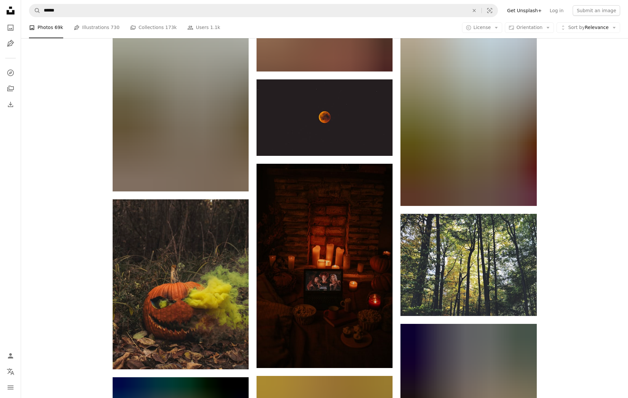
scroll to position [66015, 0]
